Goal: Task Accomplishment & Management: Manage account settings

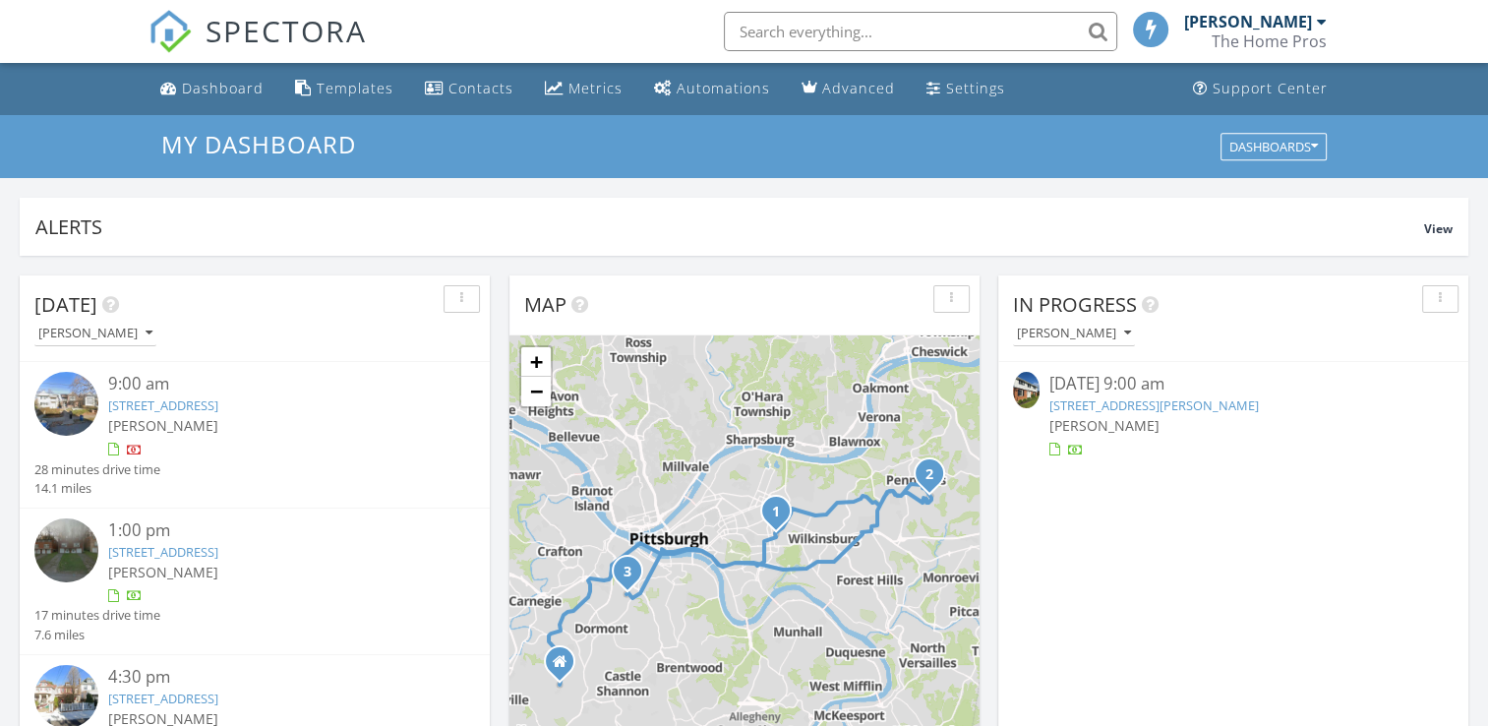
scroll to position [1821, 1519]
click at [1100, 404] on link "50 barbara, latrobe , PA 15650" at bounding box center [1155, 405] width 210 height 18
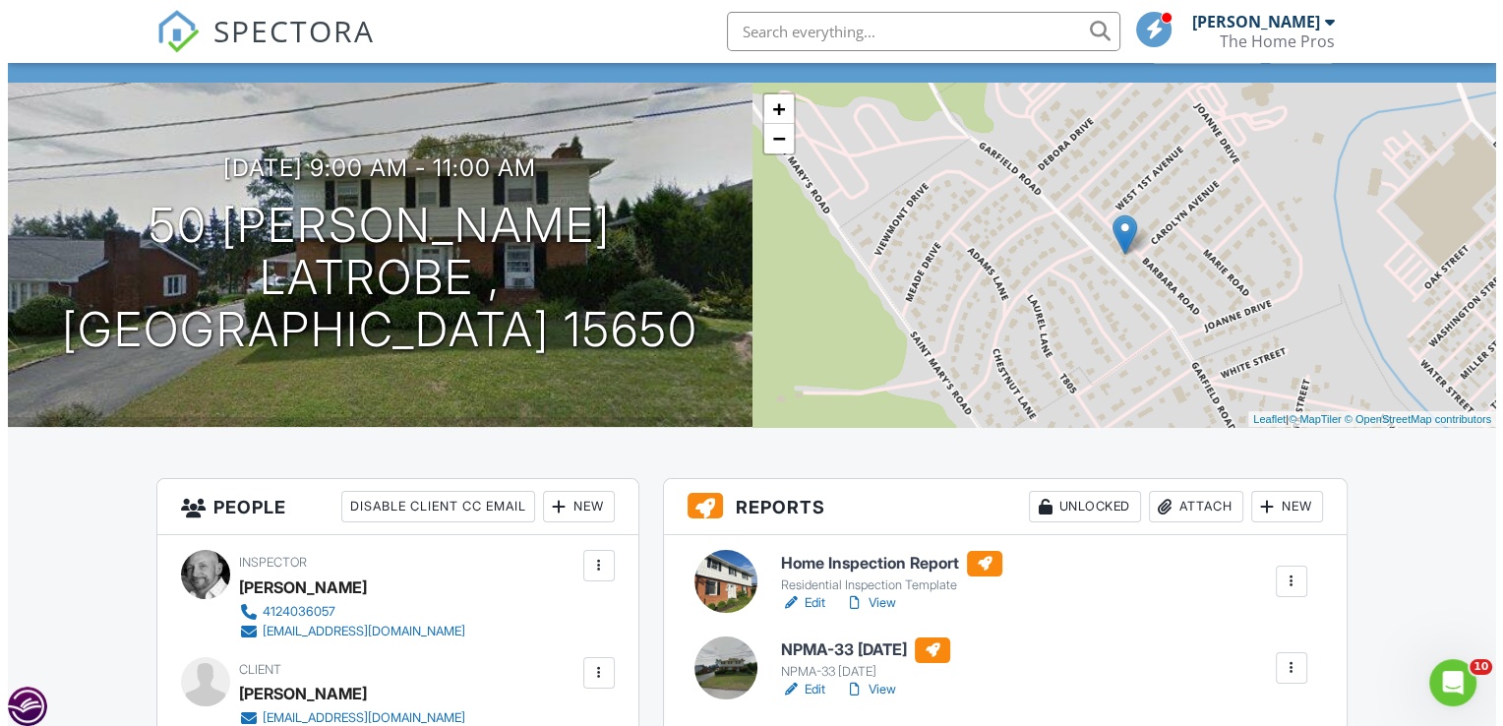
scroll to position [444, 0]
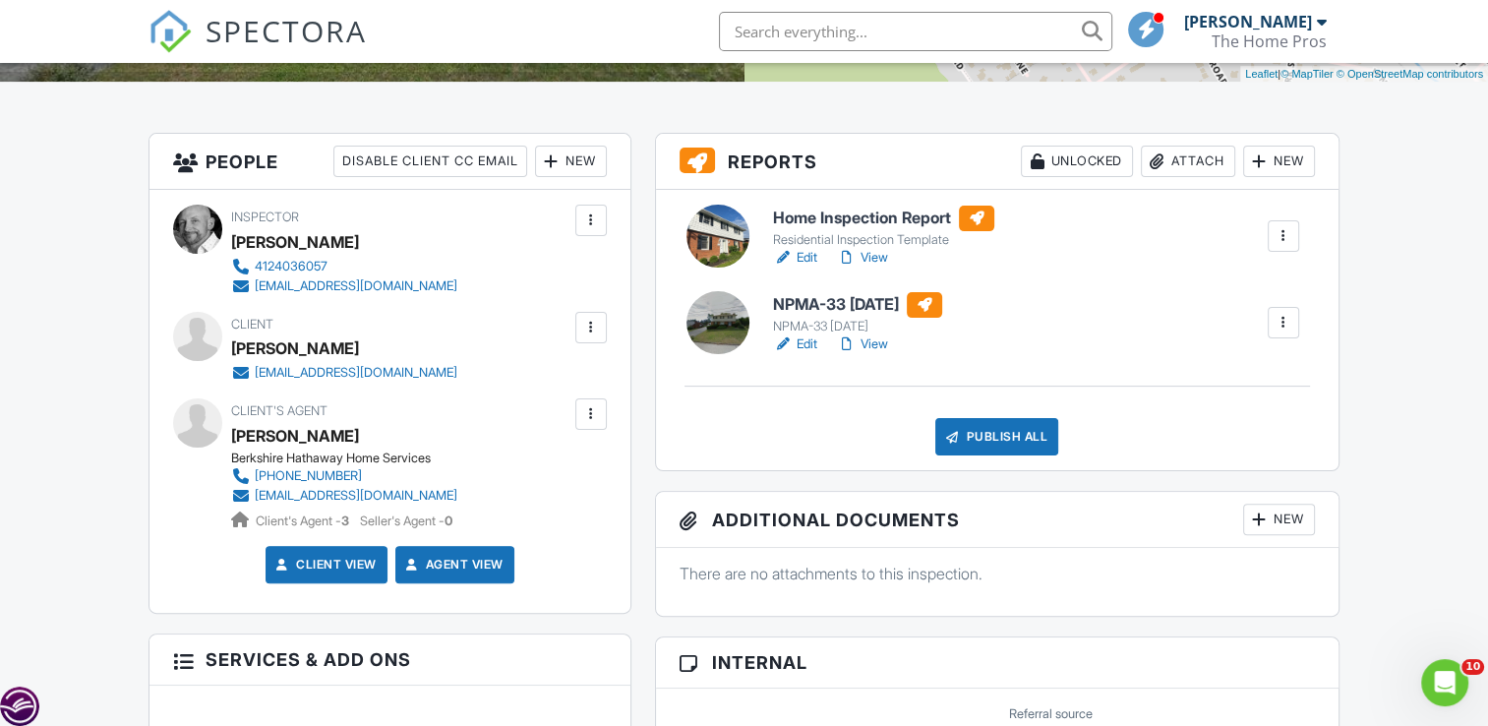
click at [1274, 327] on div at bounding box center [1284, 323] width 20 height 20
click at [1232, 467] on div "Delete" at bounding box center [1225, 476] width 41 height 22
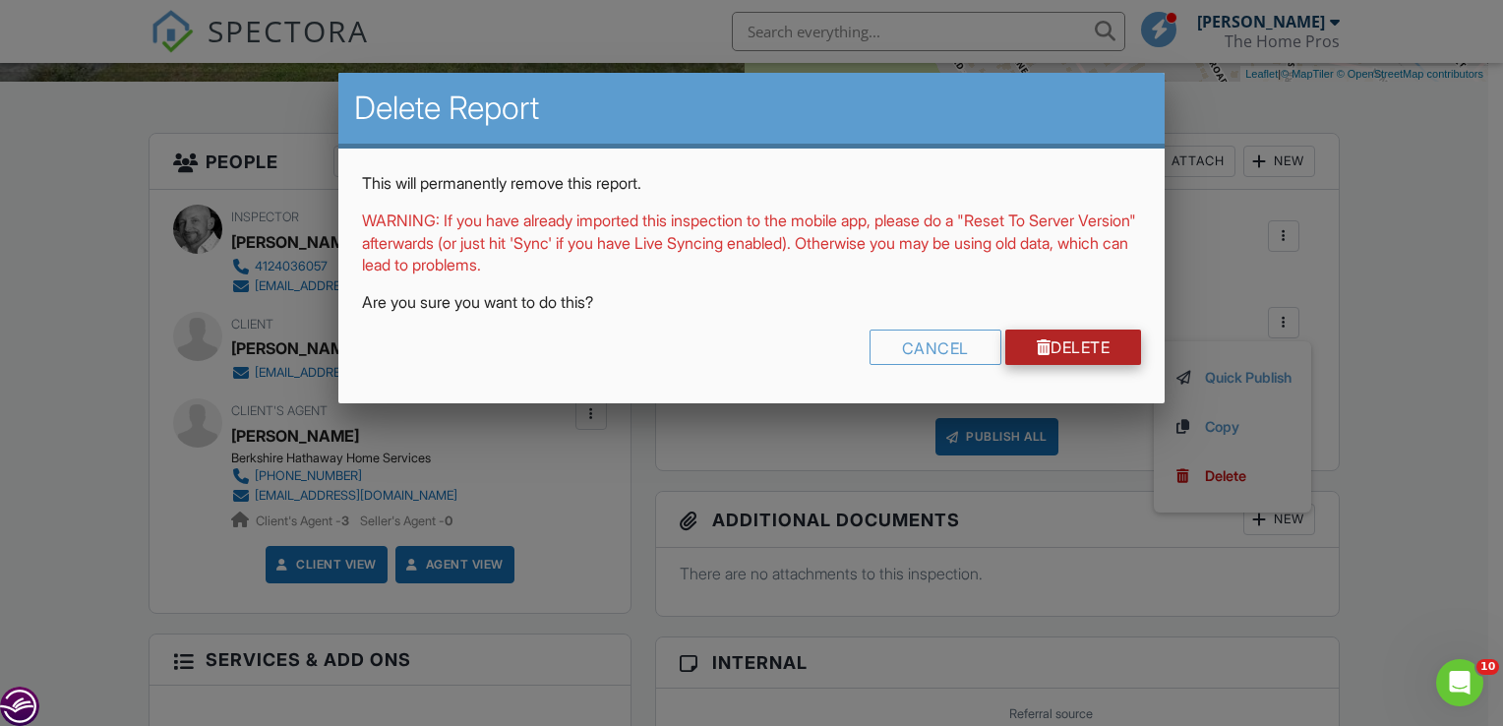
click at [1113, 356] on link "Delete" at bounding box center [1073, 347] width 137 height 35
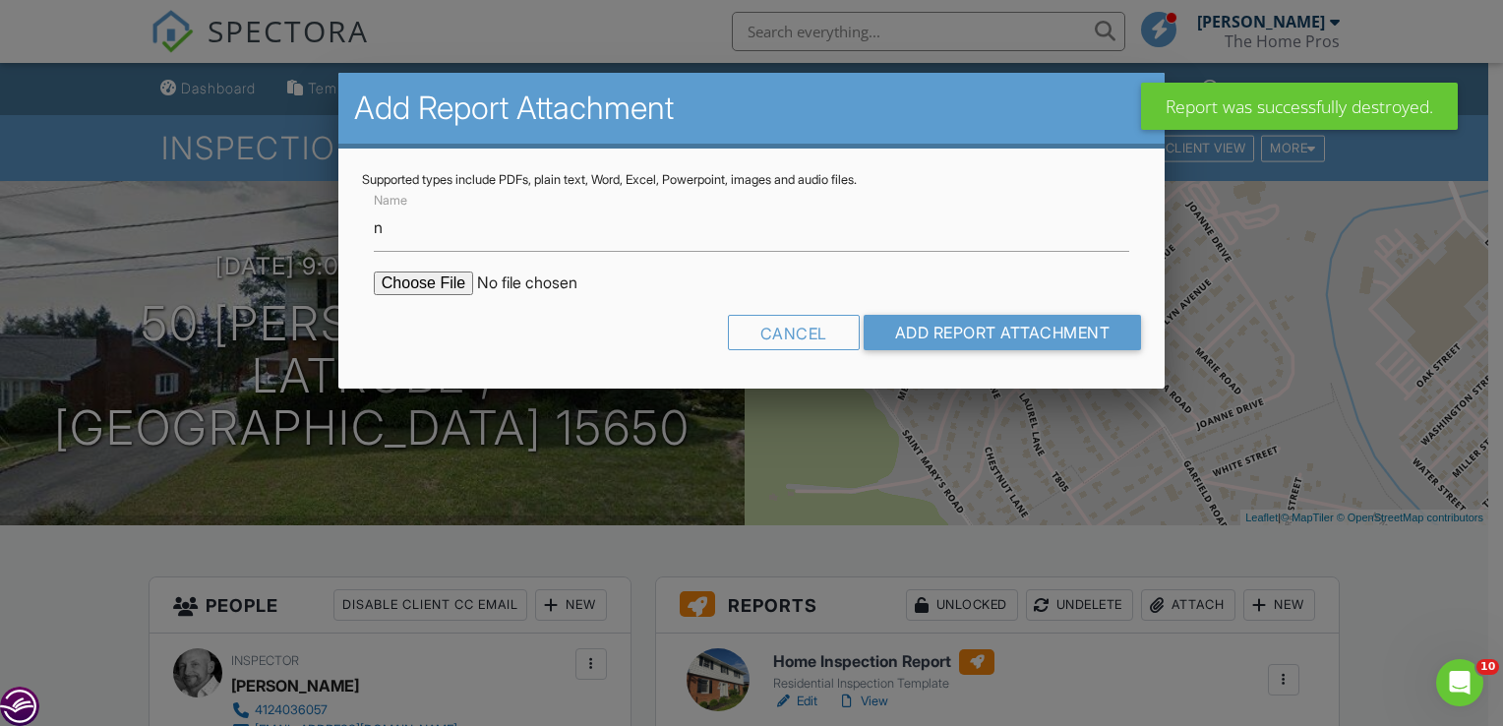
type input "NPMA-33 WDI Report"
click at [421, 281] on input "file" at bounding box center [541, 284] width 334 height 24
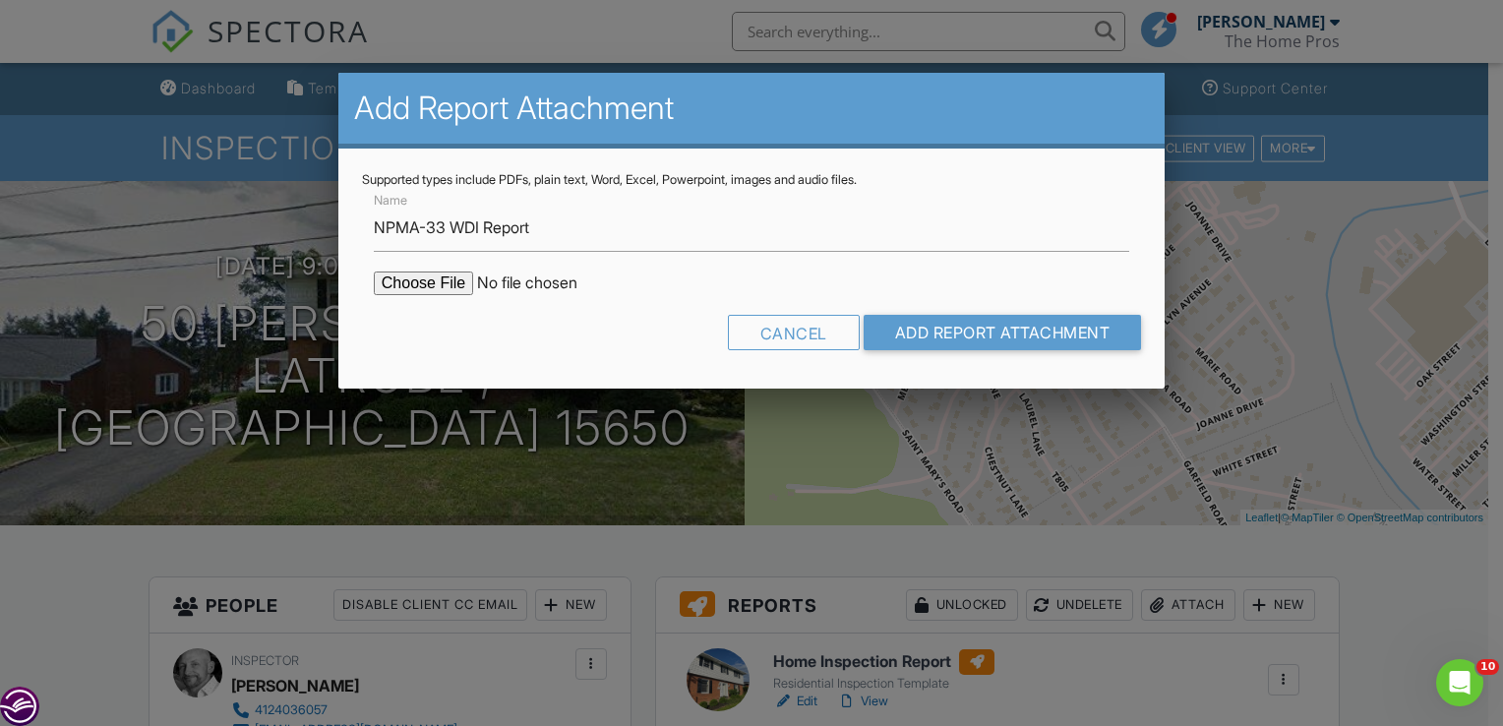
type input "C:\fakepath\50BarbaraRd15650PetInspectionDocument.pdf"
click at [957, 356] on div "Cancel Add Report Attachment" at bounding box center [751, 340] width 779 height 50
click at [958, 339] on input "Add Report Attachment" at bounding box center [1003, 332] width 278 height 35
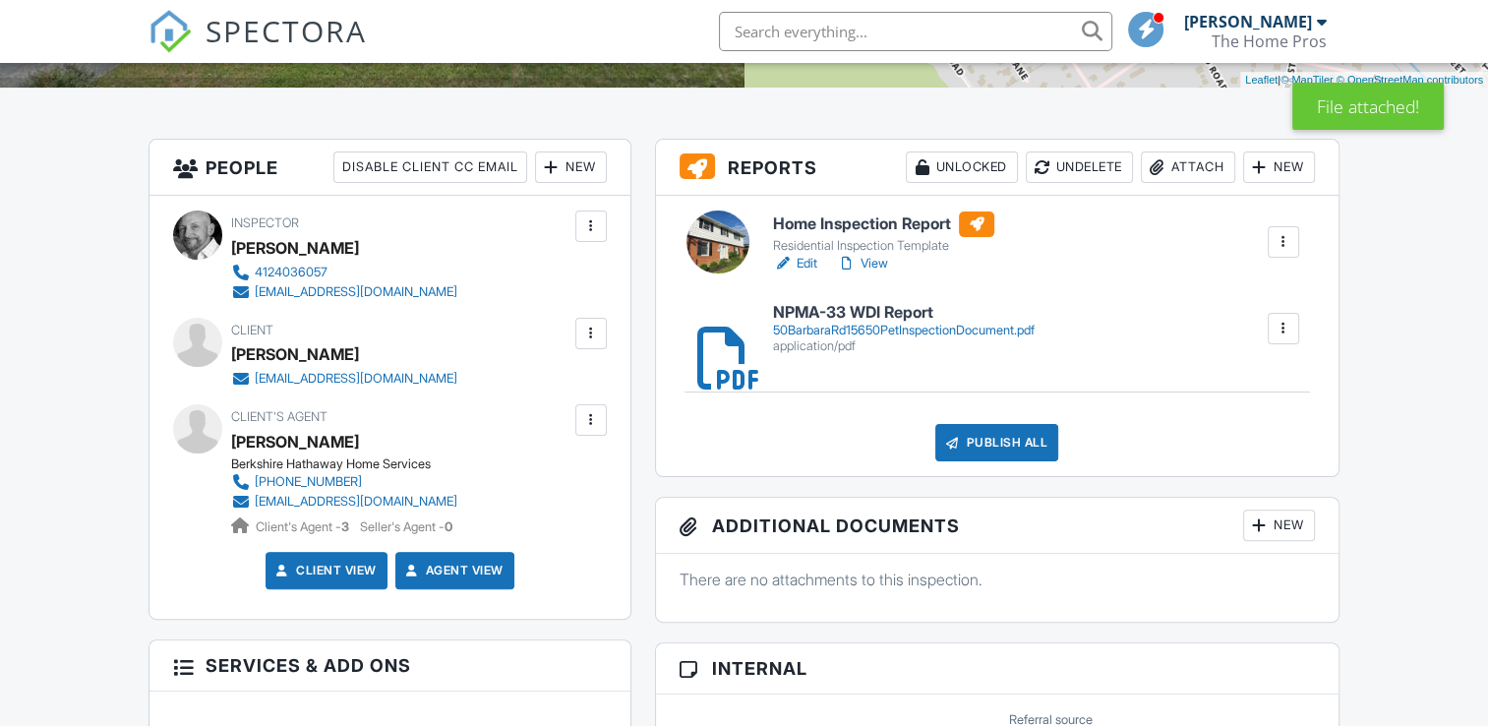
scroll to position [368, 0]
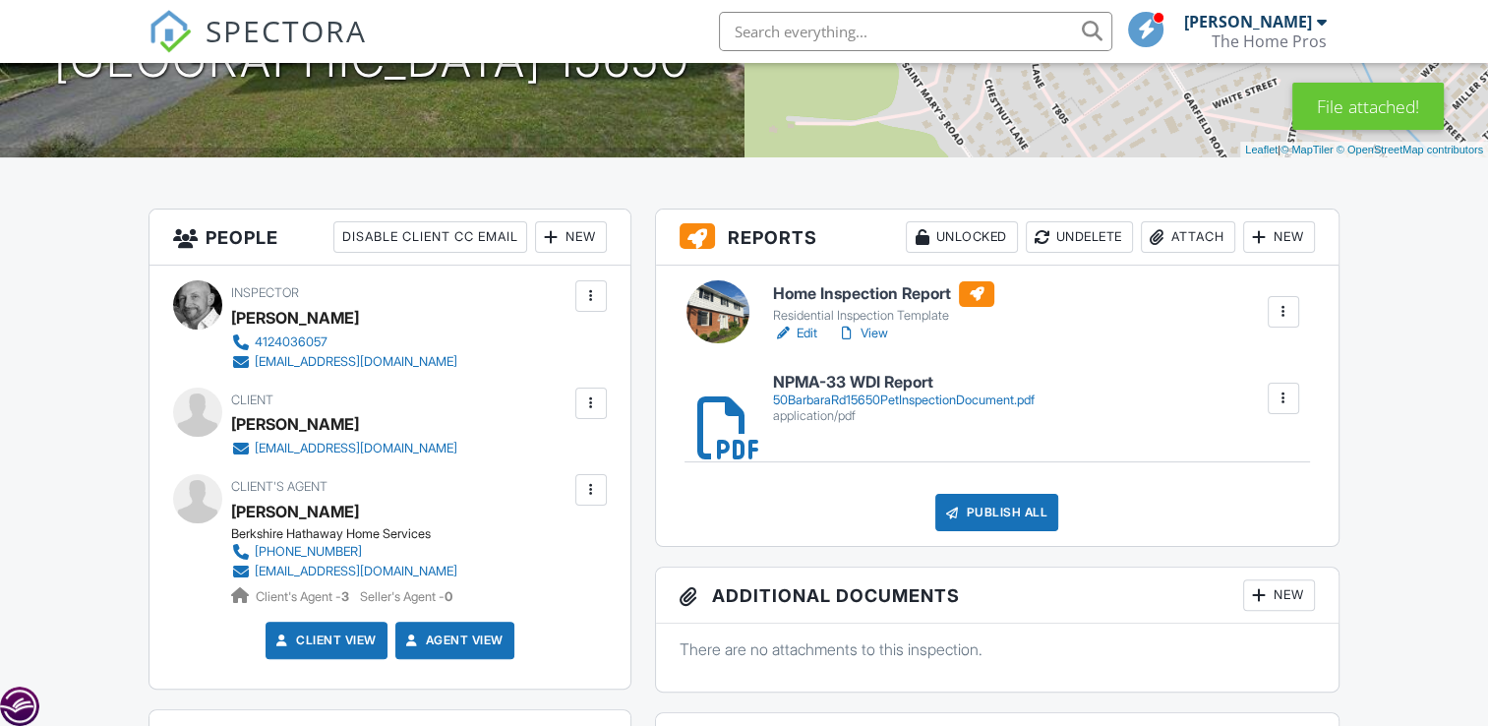
click at [866, 335] on link "View" at bounding box center [862, 334] width 51 height 20
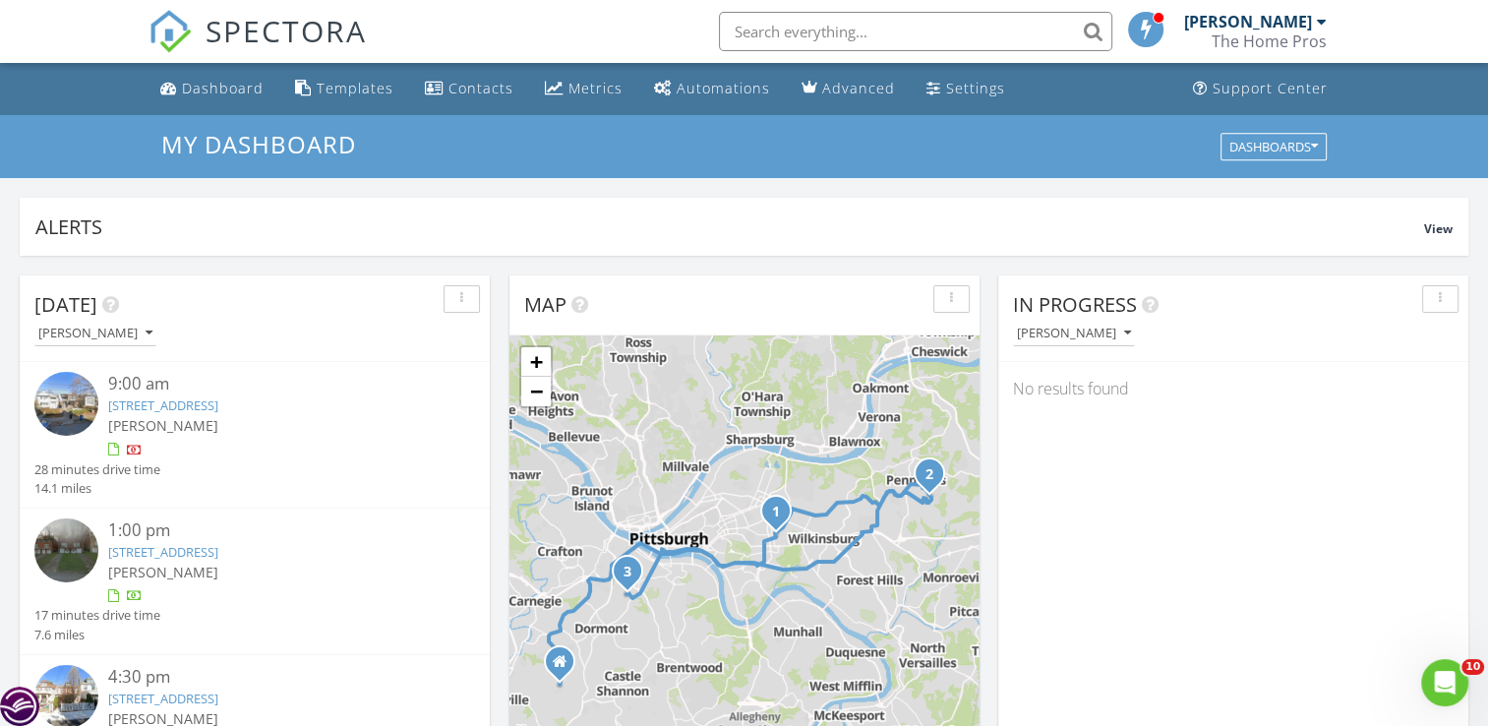
click at [883, 37] on input "text" at bounding box center [915, 31] width 393 height 39
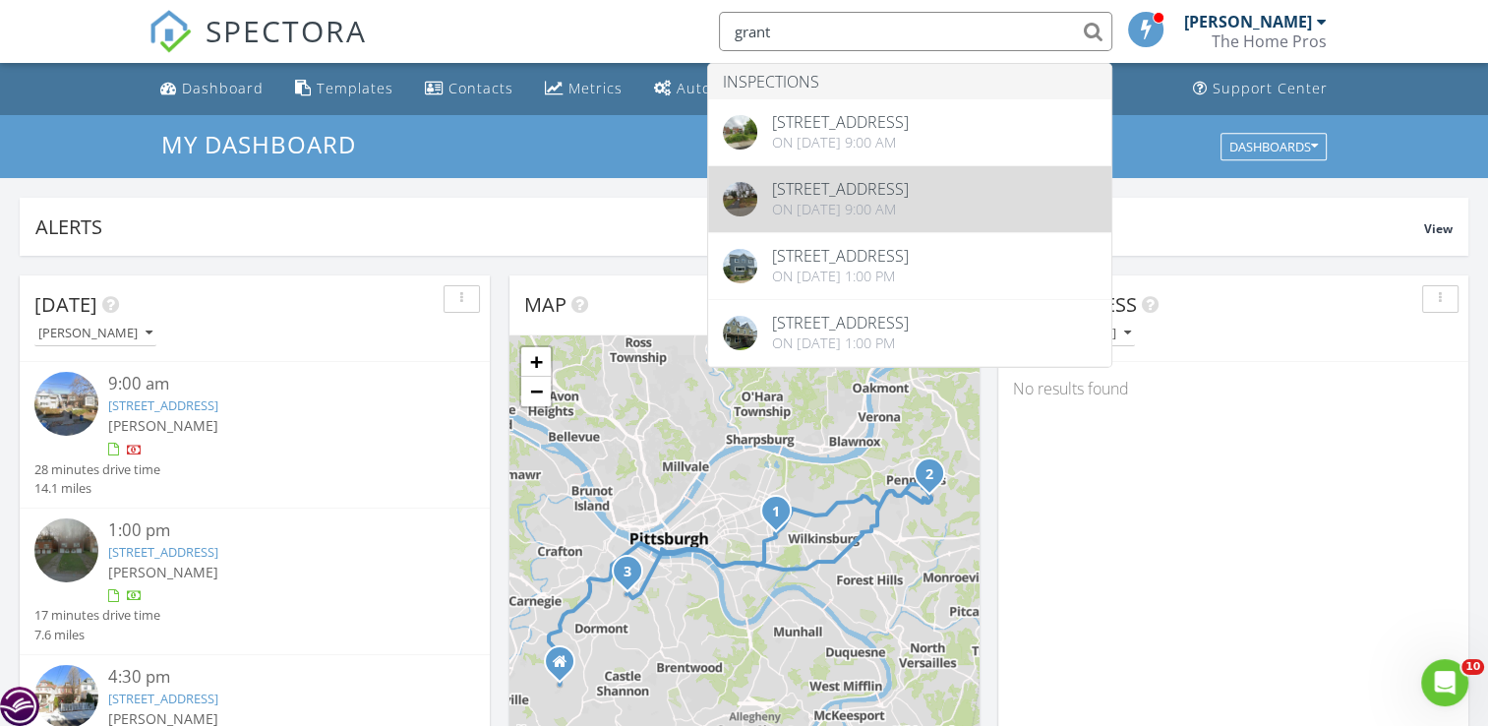
type input "grant"
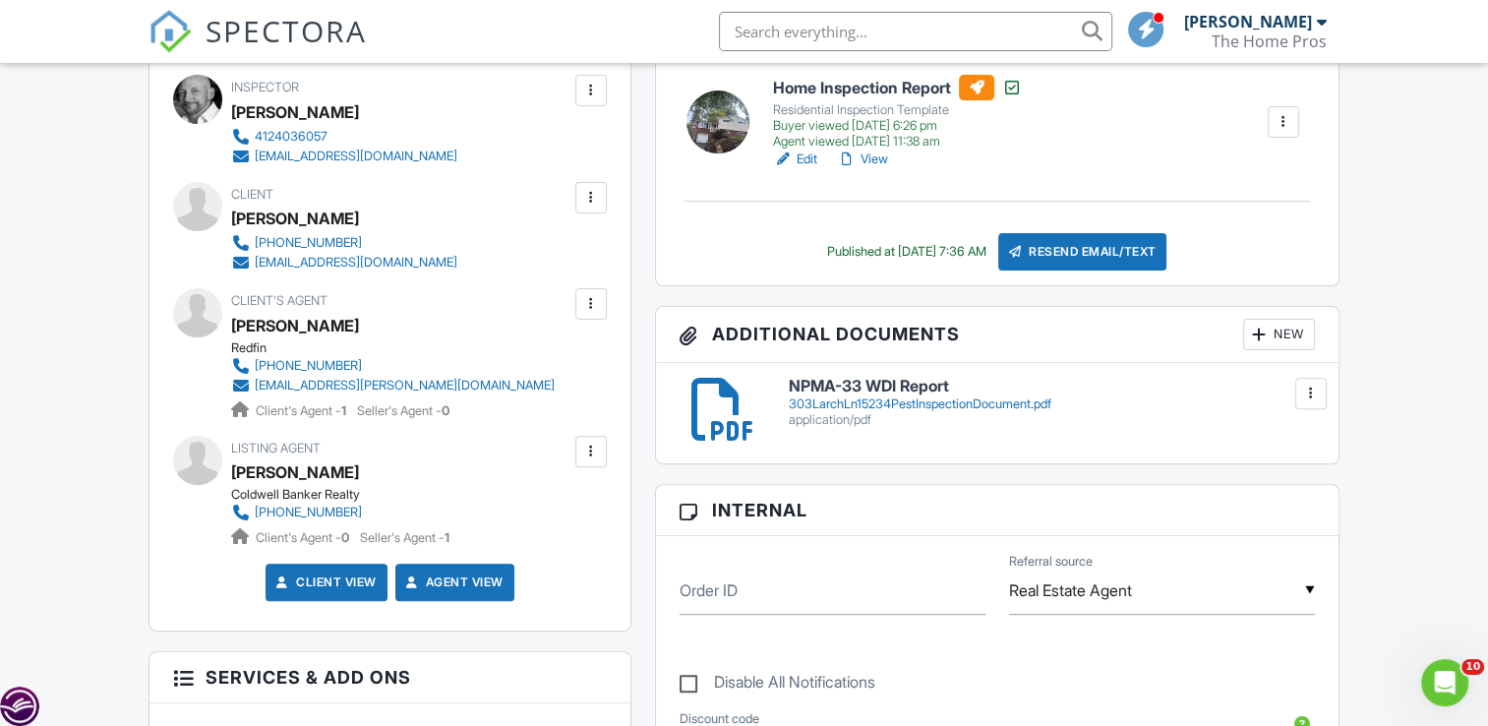
click at [993, 400] on div "303LarchLn15234PestInspectionDocument.pdf" at bounding box center [1051, 404] width 525 height 16
